Goal: Information Seeking & Learning: Learn about a topic

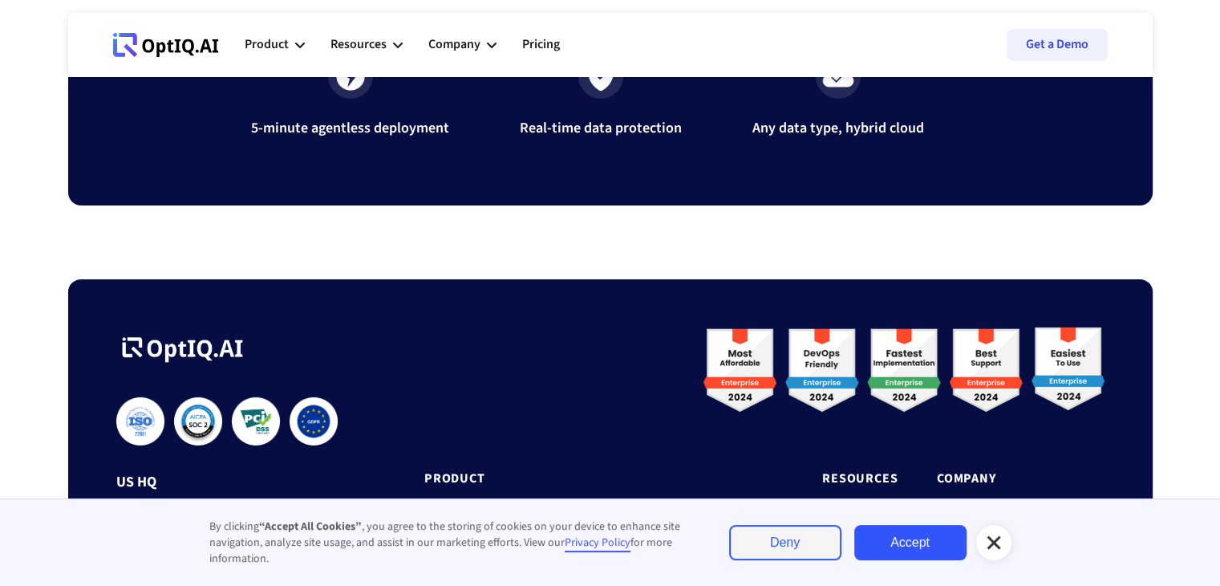
scroll to position [5426, 0]
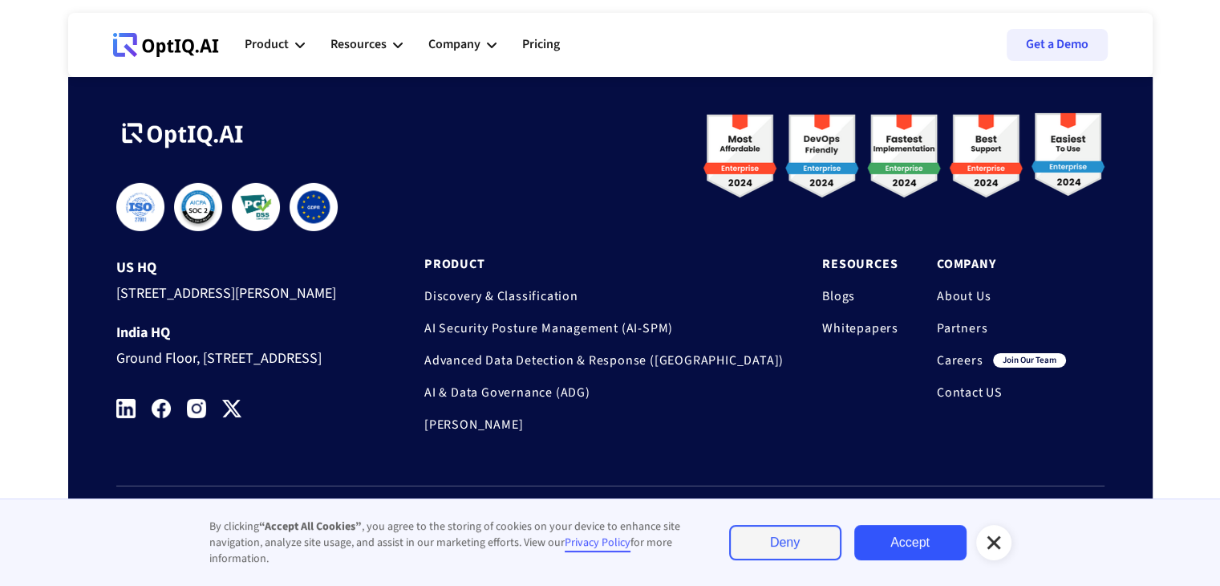
click at [948, 352] on link "Careers" at bounding box center [960, 360] width 47 height 16
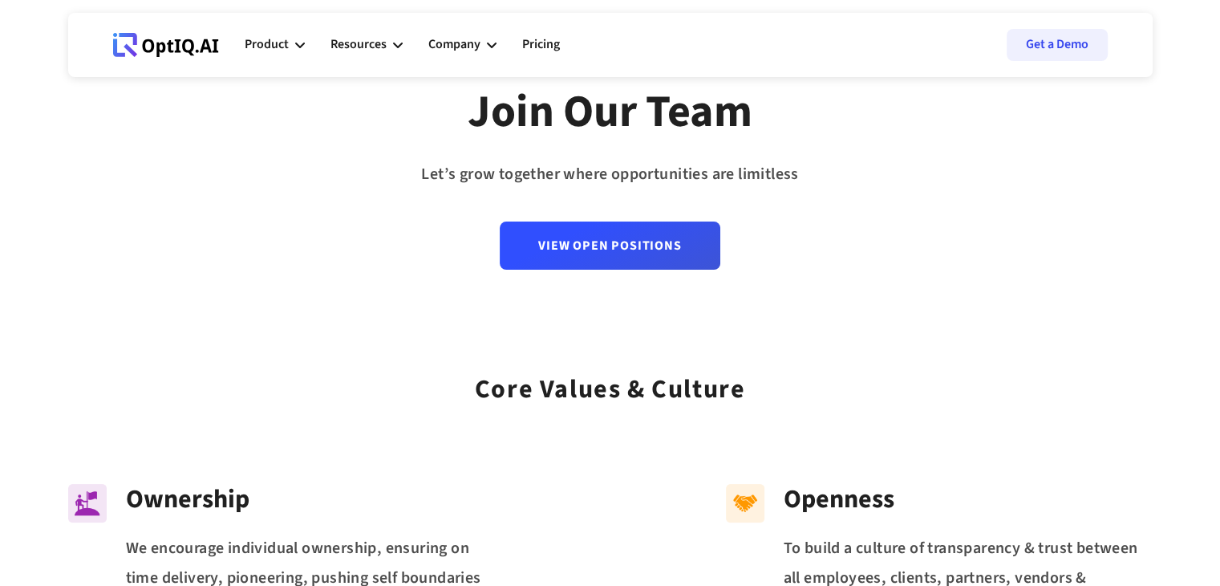
scroll to position [125, 0]
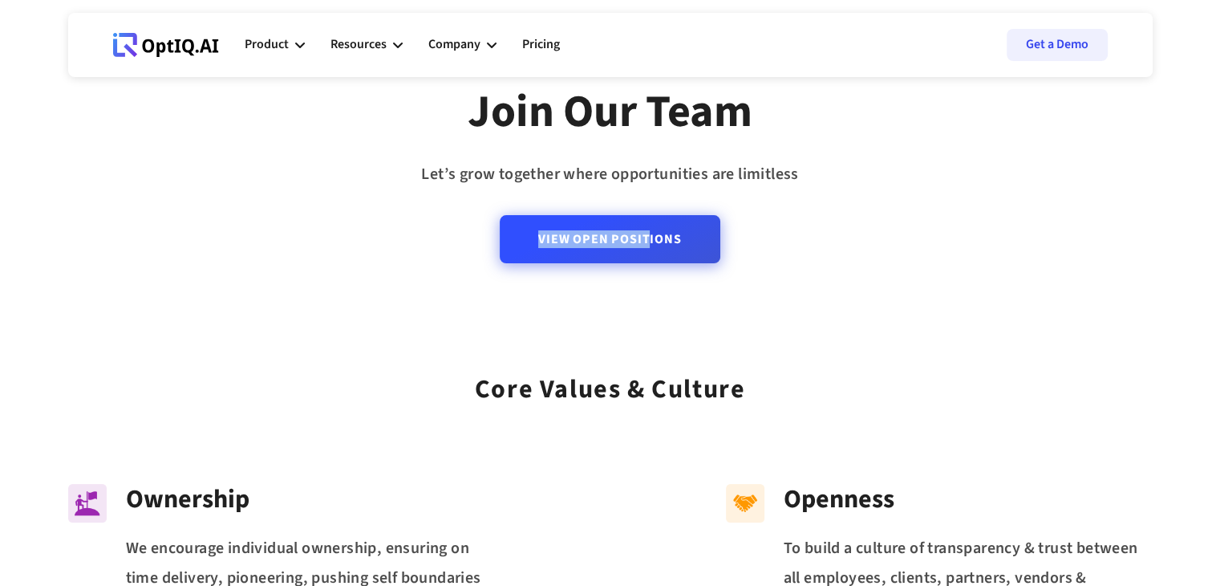
drag, startPoint x: 685, startPoint y: 216, endPoint x: 644, endPoint y: 248, distance: 52.0
click at [644, 248] on div "View Open Positions" at bounding box center [610, 229] width 220 height 80
click at [644, 248] on link "View Open Positions" at bounding box center [610, 239] width 220 height 48
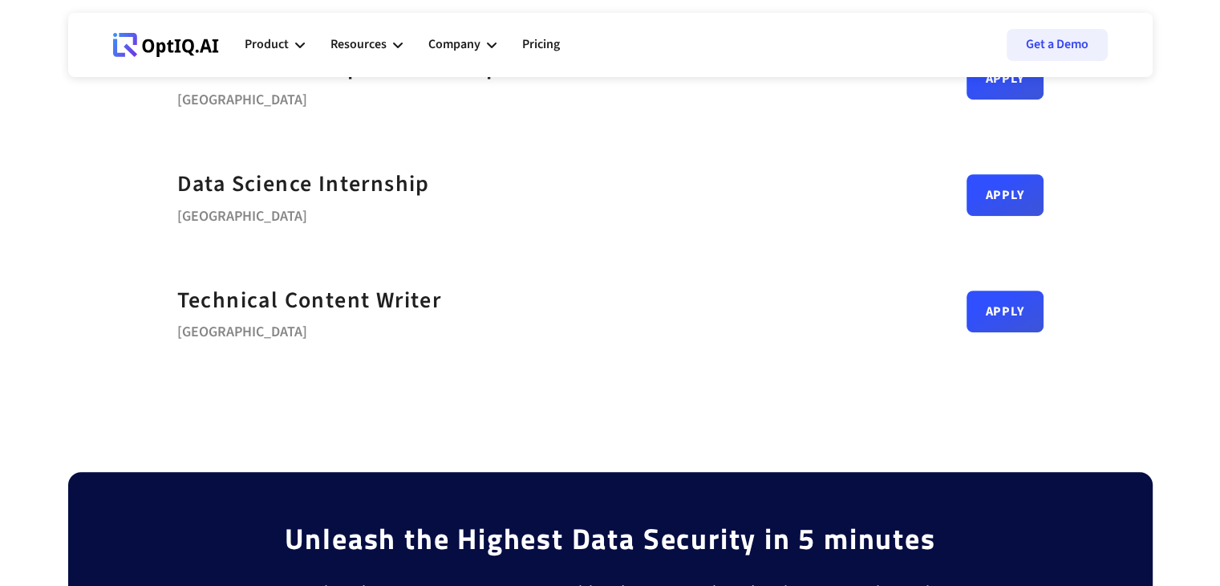
scroll to position [866, 0]
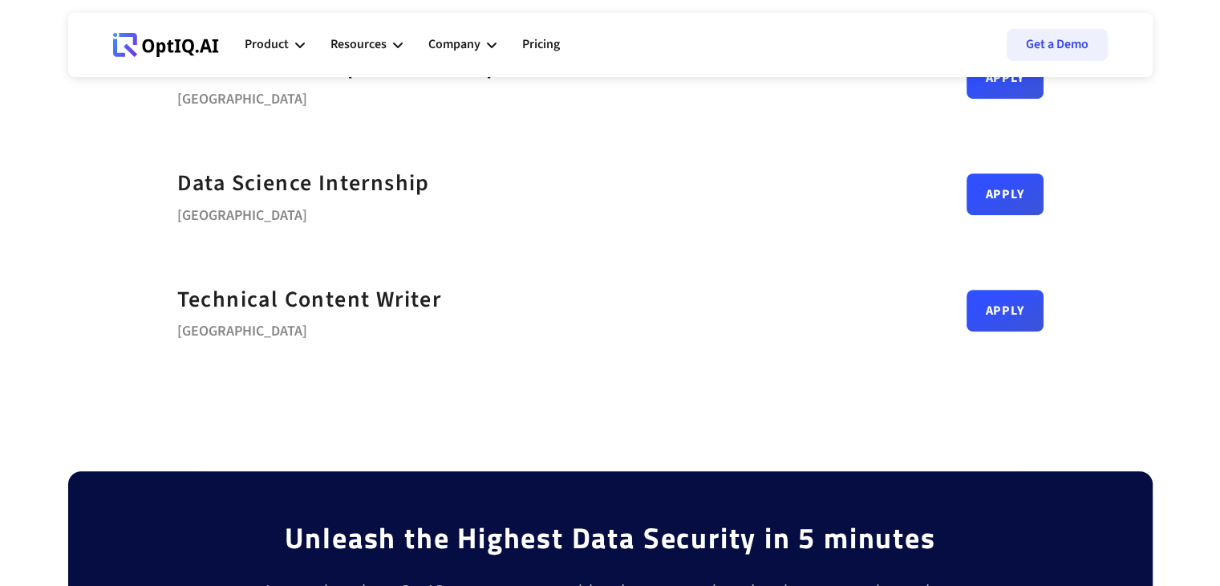
click at [1005, 210] on div "Apply" at bounding box center [1005, 194] width 77 height 42
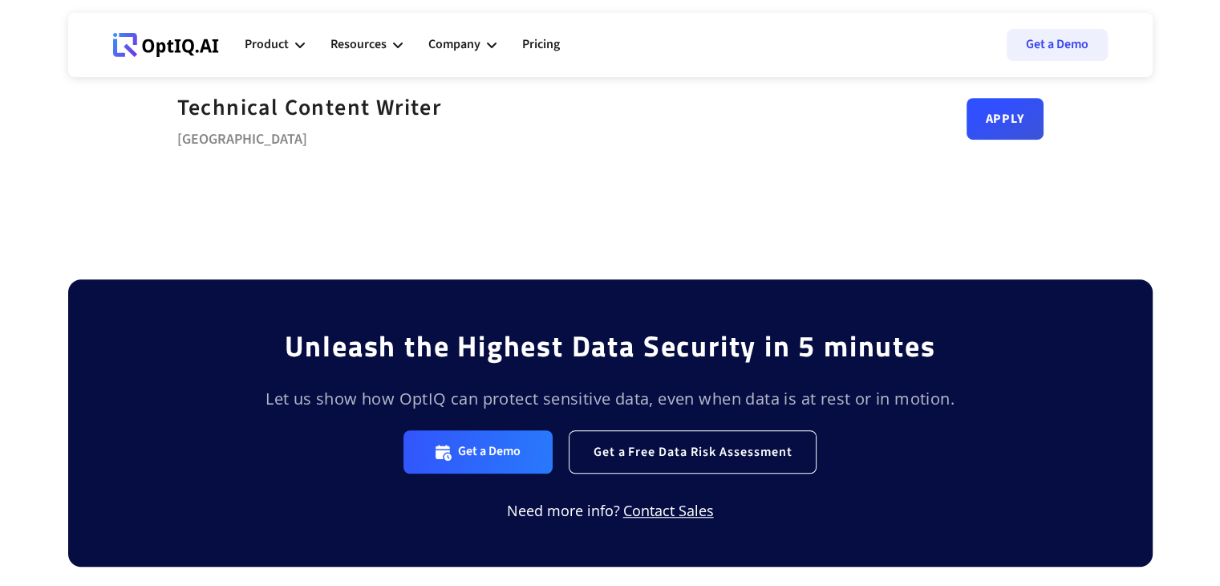
scroll to position [895, 0]
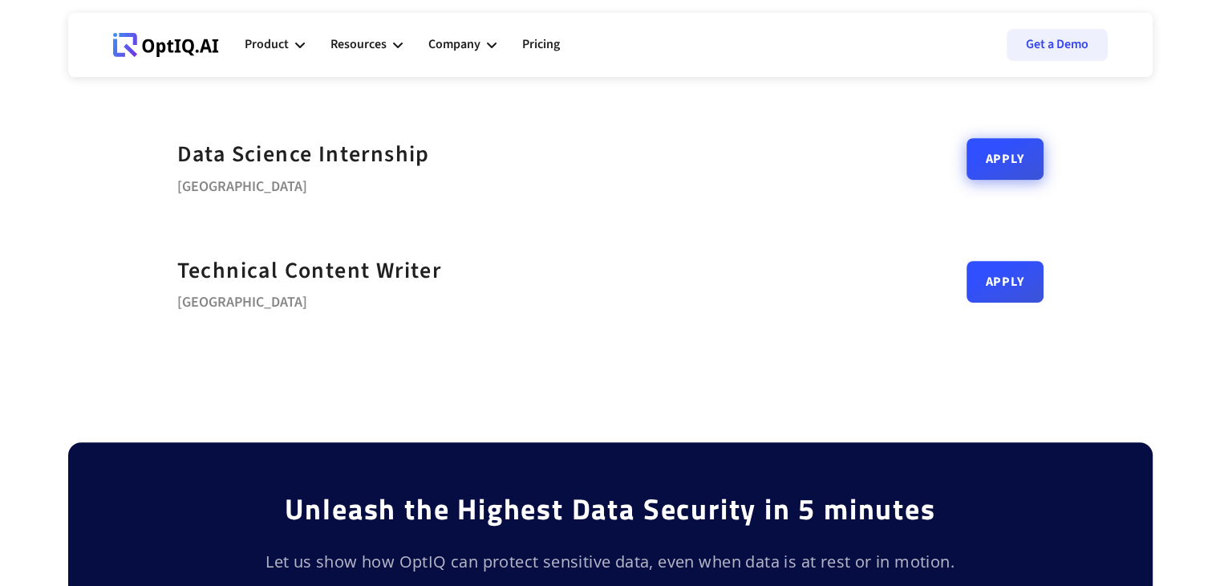
click at [996, 160] on link "Apply" at bounding box center [1005, 159] width 77 height 42
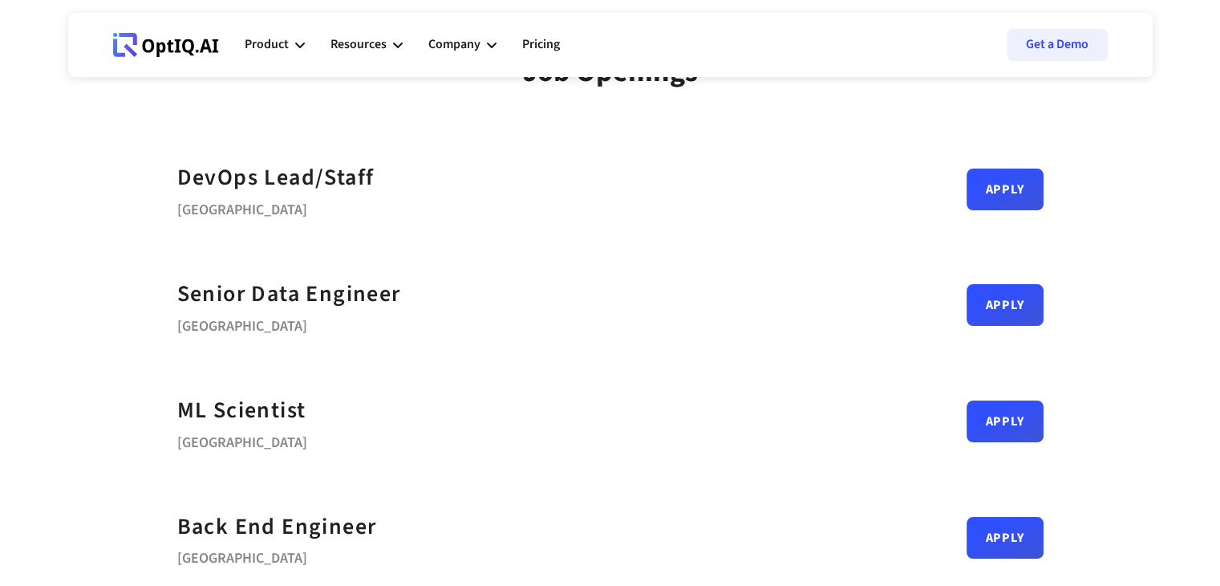
scroll to position [0, 0]
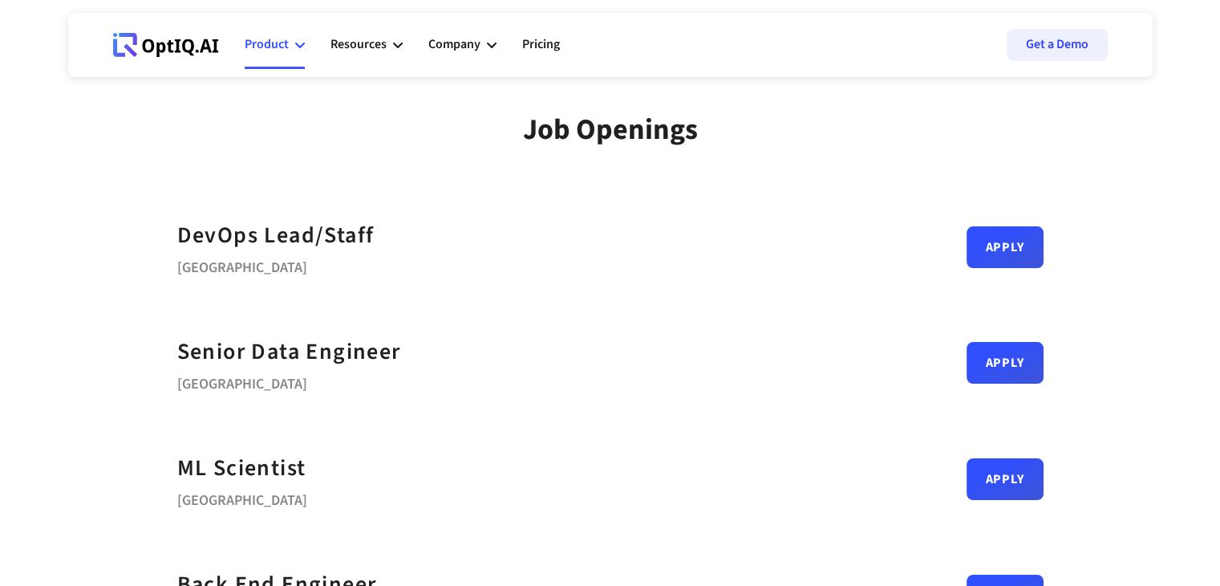
click at [295, 44] on icon at bounding box center [300, 45] width 10 height 10
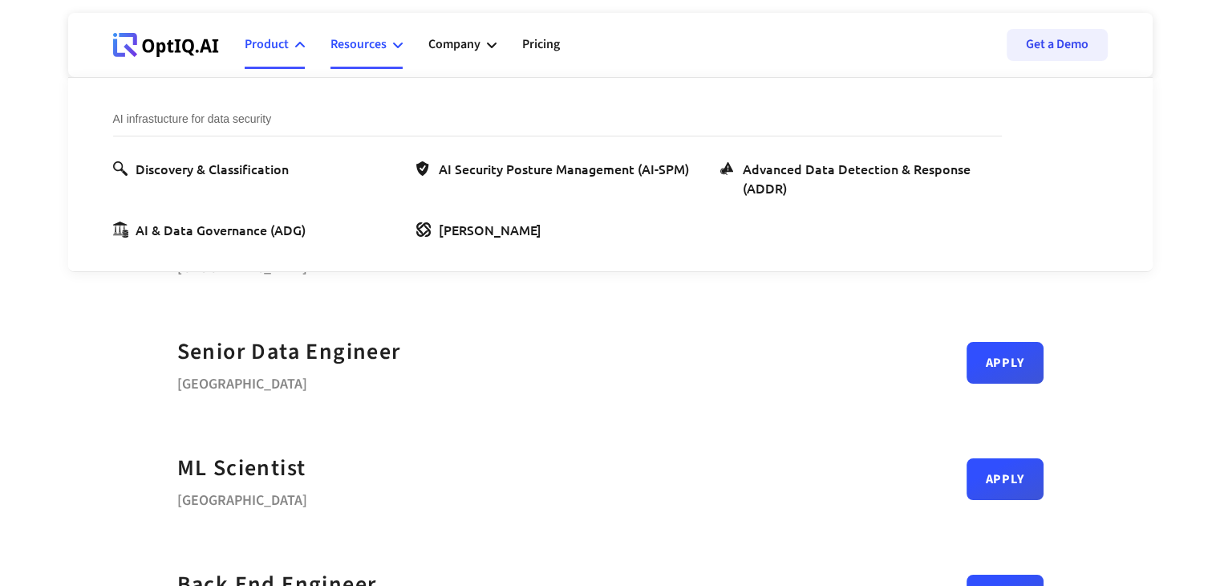
click at [392, 52] on div "Resources" at bounding box center [367, 45] width 72 height 48
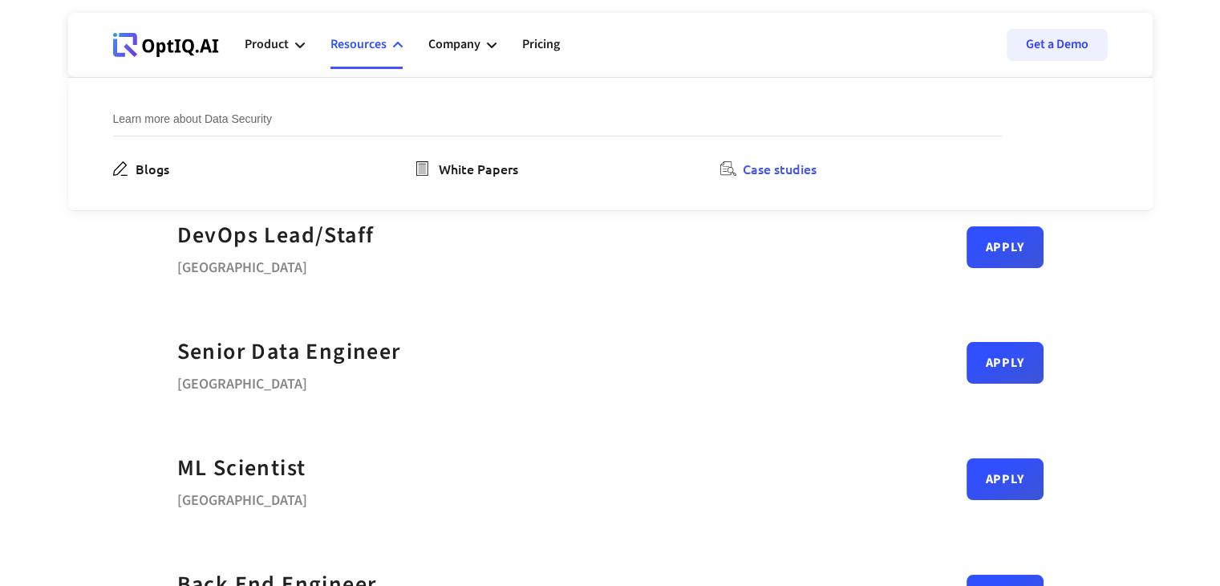
click at [743, 171] on div "Case studies" at bounding box center [780, 168] width 74 height 19
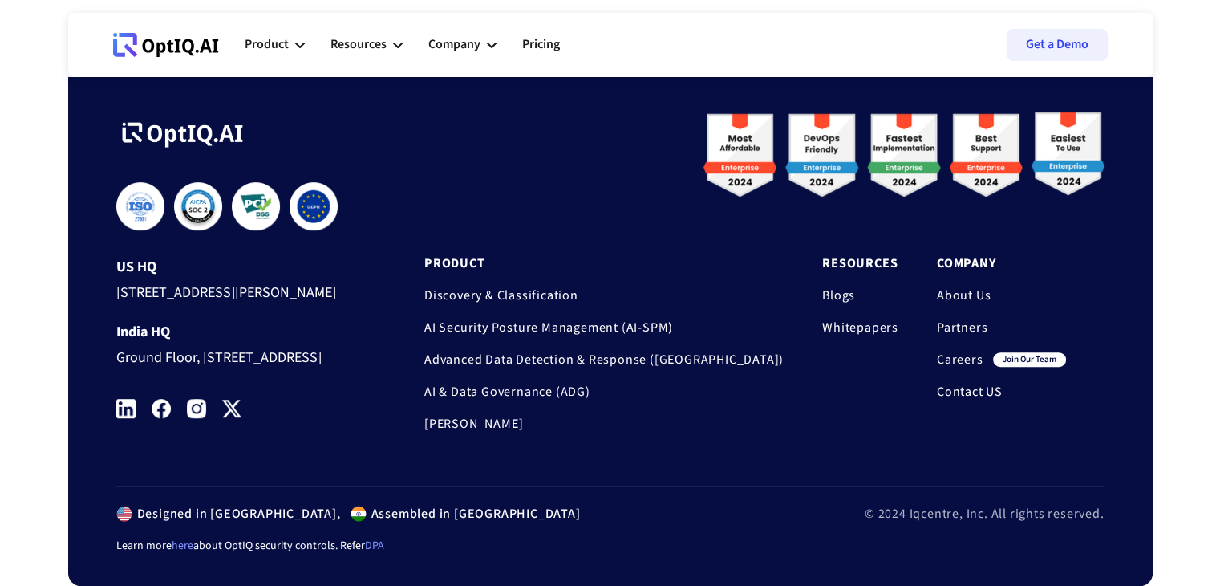
scroll to position [859, 0]
click at [972, 287] on link "About Us" at bounding box center [1001, 295] width 129 height 16
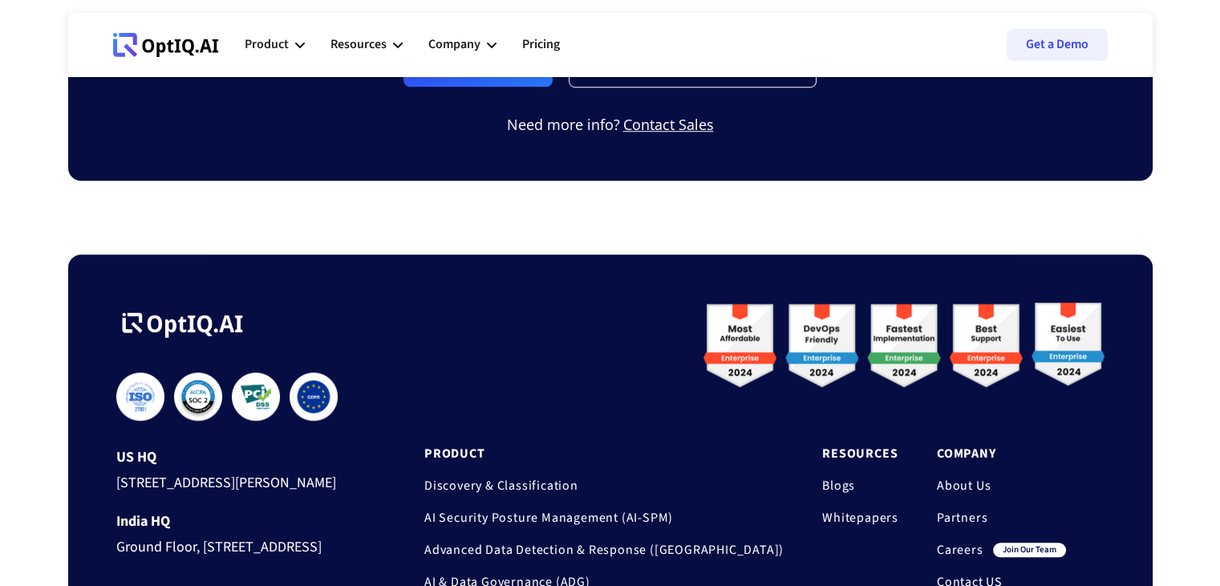
scroll to position [1471, 0]
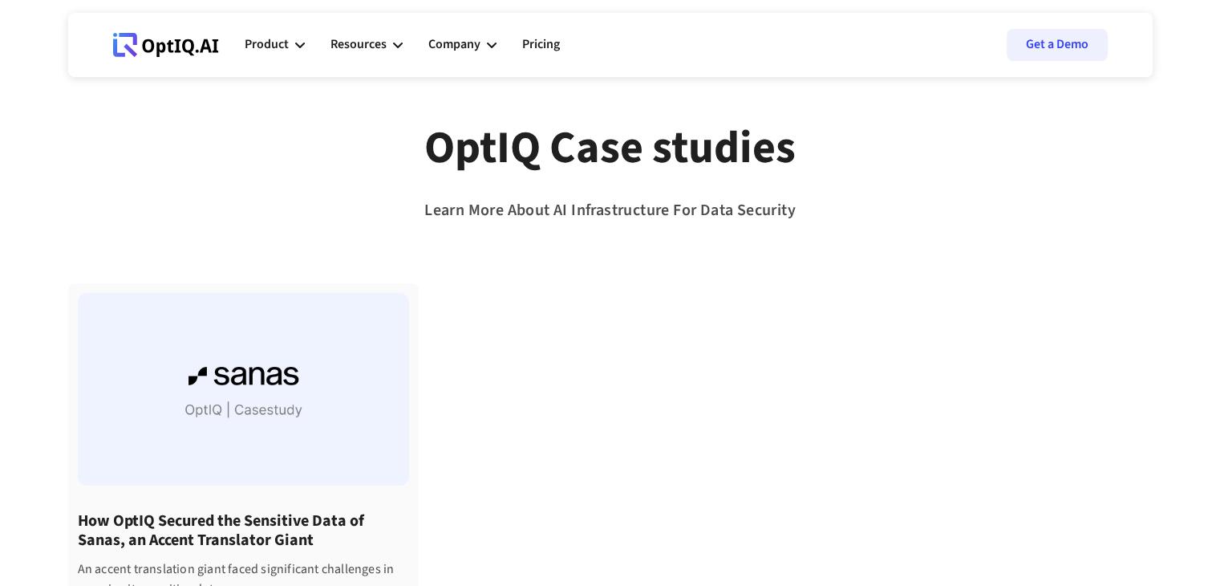
click at [366, 343] on div at bounding box center [243, 389] width 331 height 193
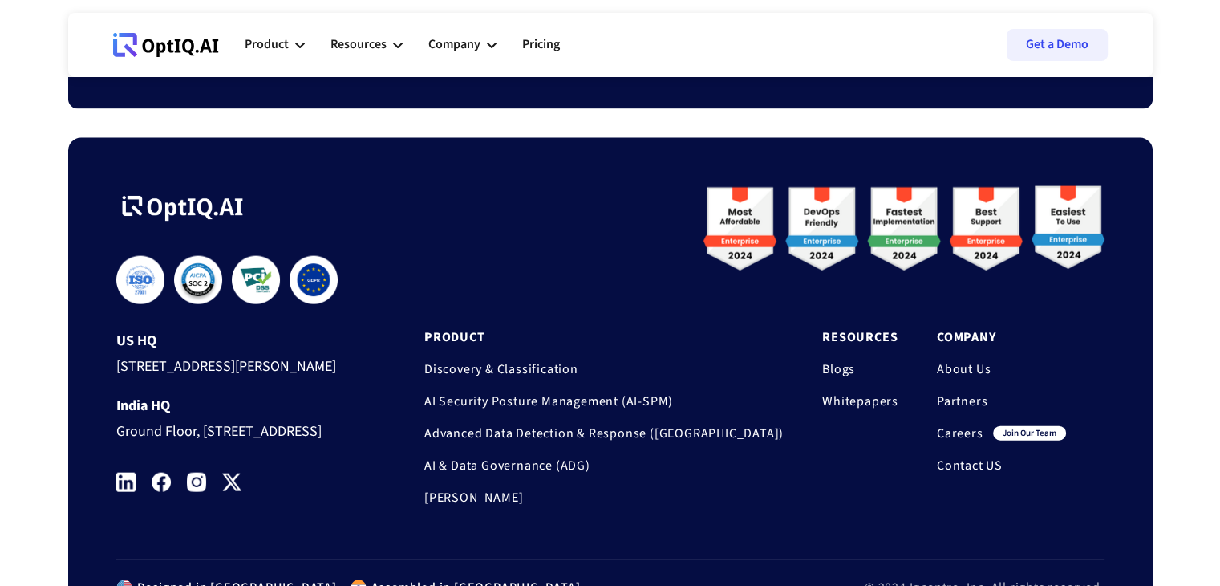
scroll to position [3716, 0]
